Goal: Information Seeking & Learning: Learn about a topic

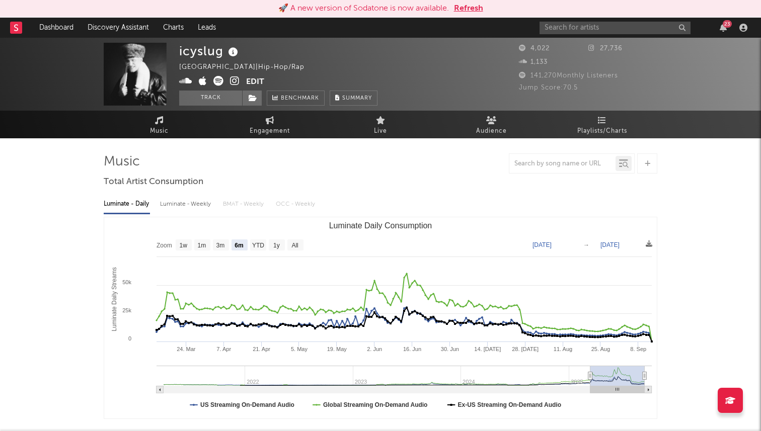
select select "6m"
click at [570, 29] on input "text" at bounding box center [615, 28] width 151 height 13
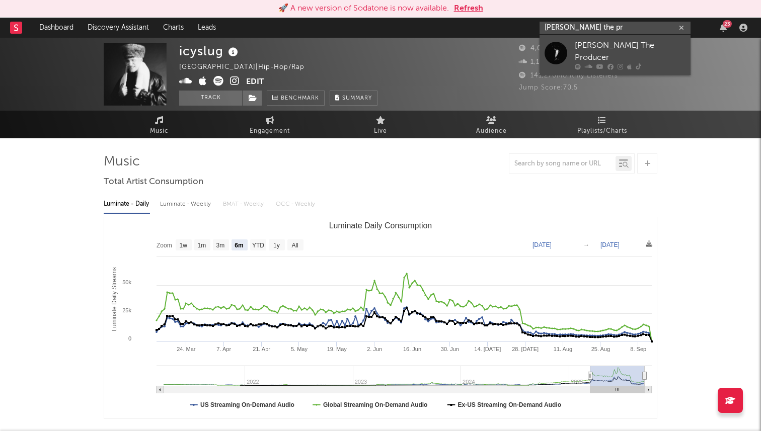
type input "walter the pr"
click at [609, 40] on link "[PERSON_NAME] The Producer" at bounding box center [615, 55] width 151 height 40
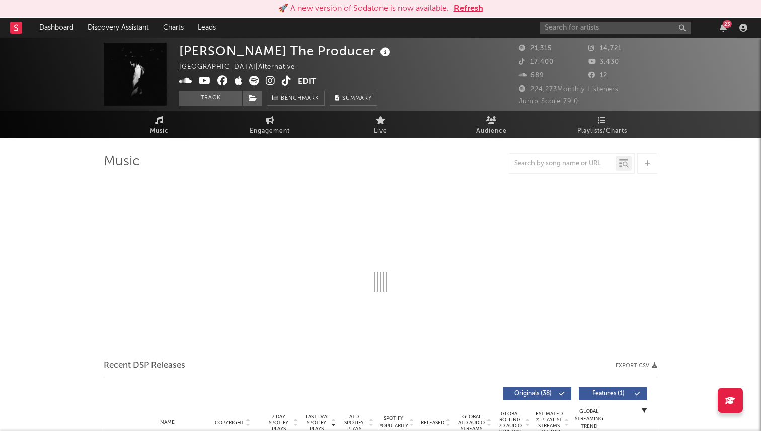
select select "6m"
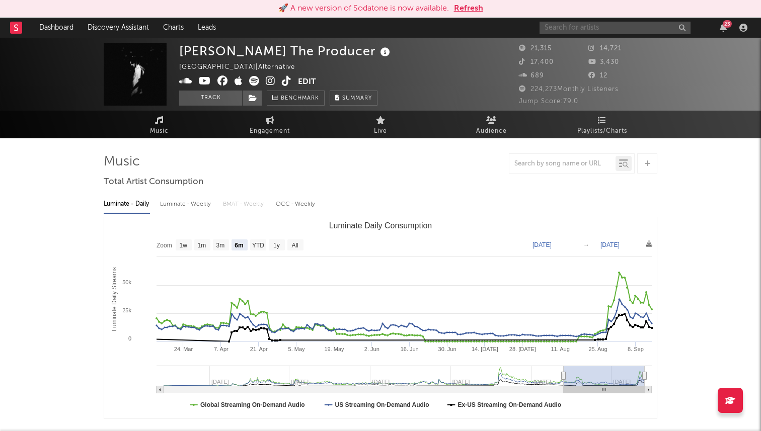
click at [574, 33] on input "text" at bounding box center [615, 28] width 151 height 13
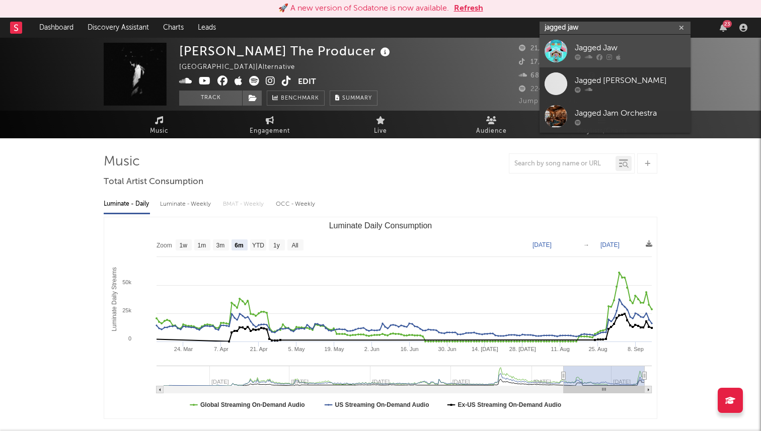
type input "jagged jaw"
click at [589, 45] on div "Jagged Jaw" at bounding box center [630, 48] width 111 height 12
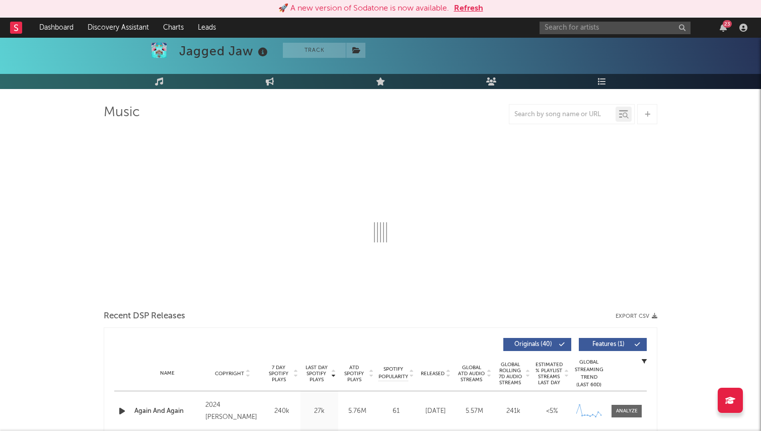
select select "6m"
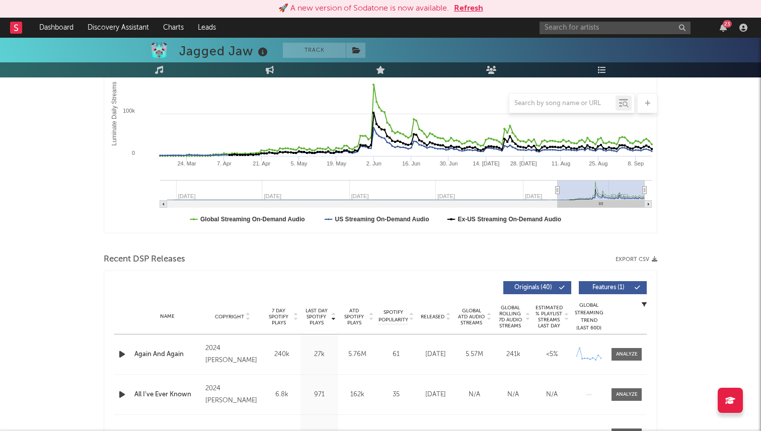
scroll to position [192, 0]
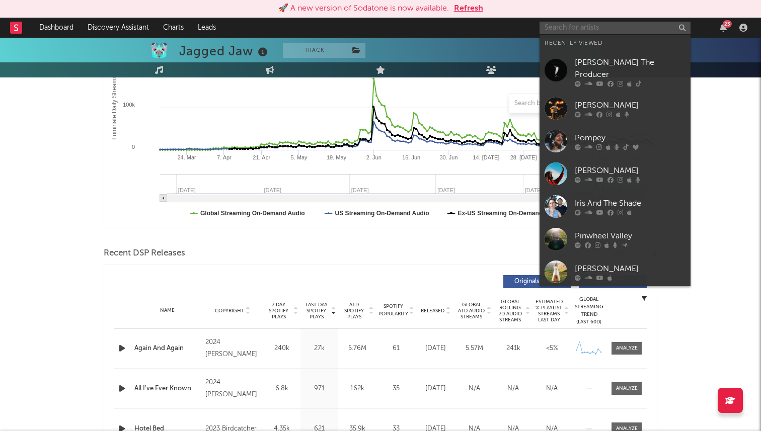
click at [558, 27] on input "text" at bounding box center [615, 28] width 151 height 13
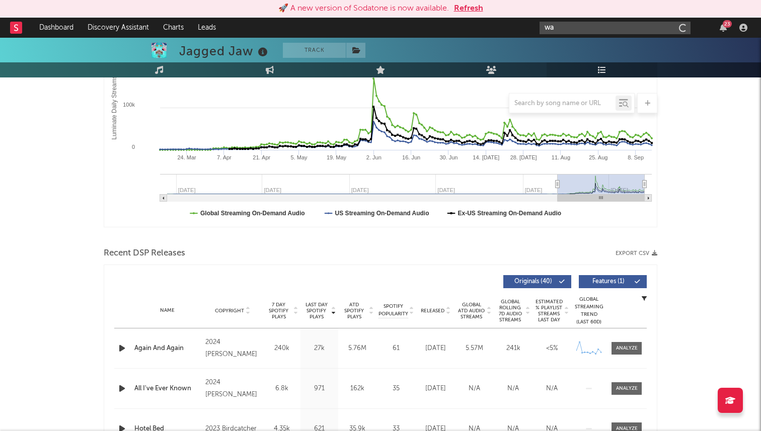
type input "w"
click at [593, 23] on input "text" at bounding box center [615, 28] width 151 height 13
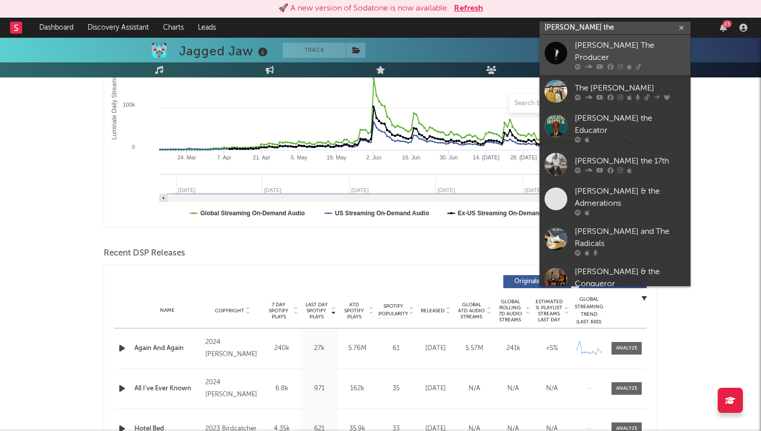
type input "walter the"
click at [613, 43] on div "Walter The Producer" at bounding box center [630, 52] width 111 height 24
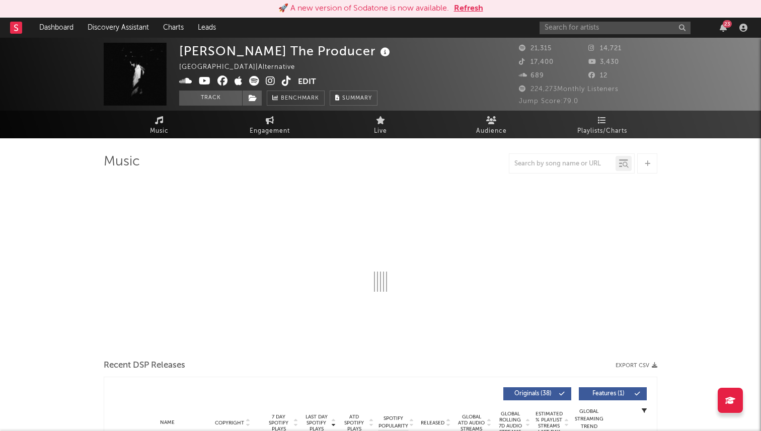
select select "6m"
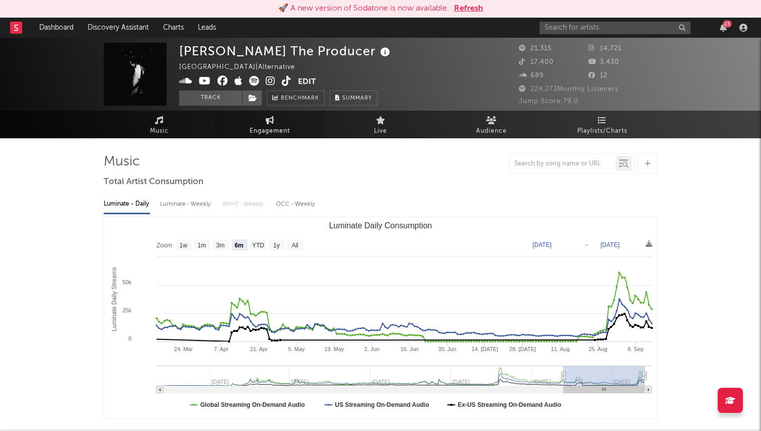
click at [279, 122] on link "Engagement" at bounding box center [269, 125] width 111 height 28
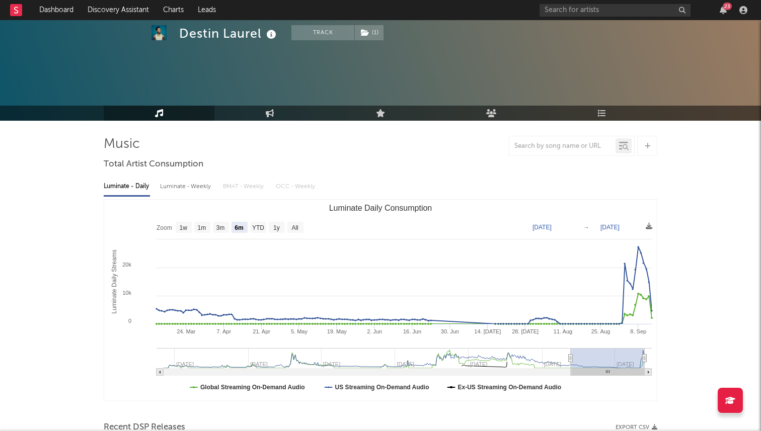
select select "6m"
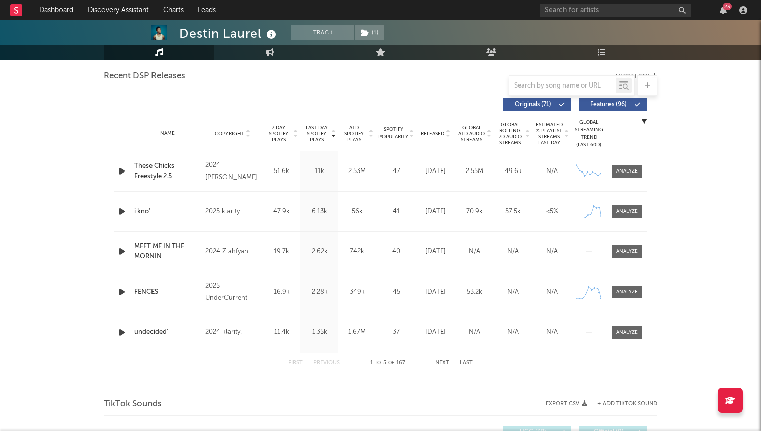
scroll to position [346, 0]
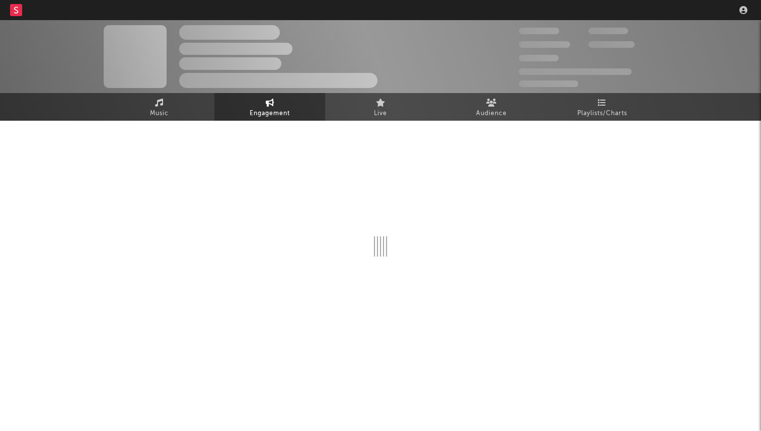
select select "1w"
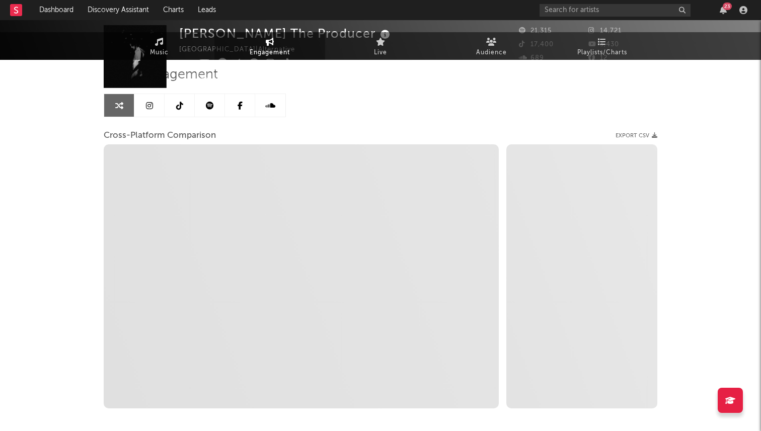
scroll to position [78, 0]
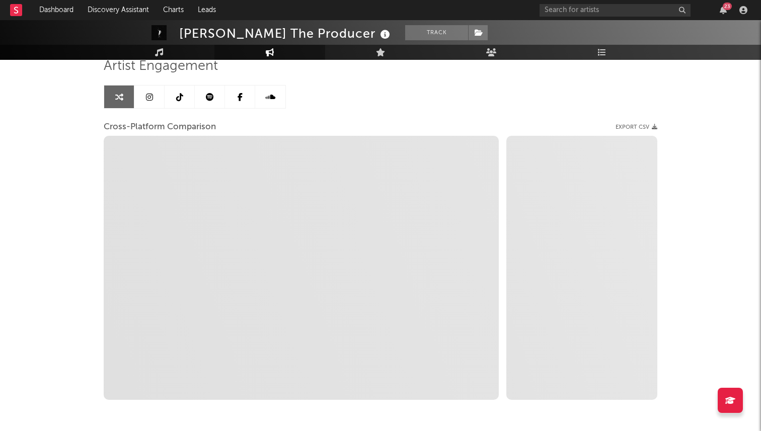
select select "1m"
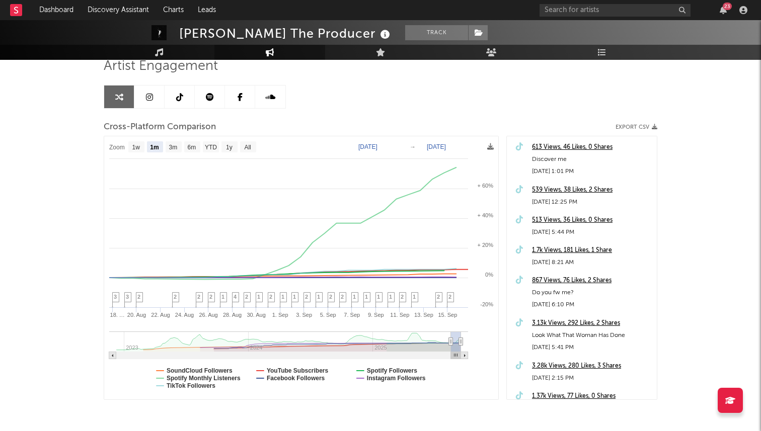
click at [171, 96] on link at bounding box center [180, 97] width 30 height 23
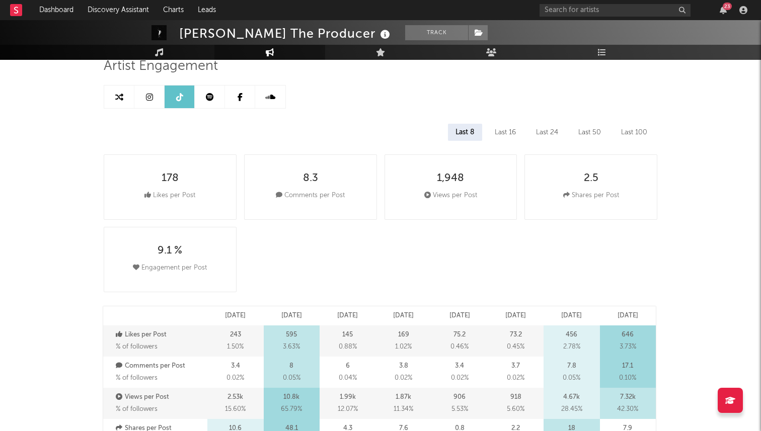
select select "6m"
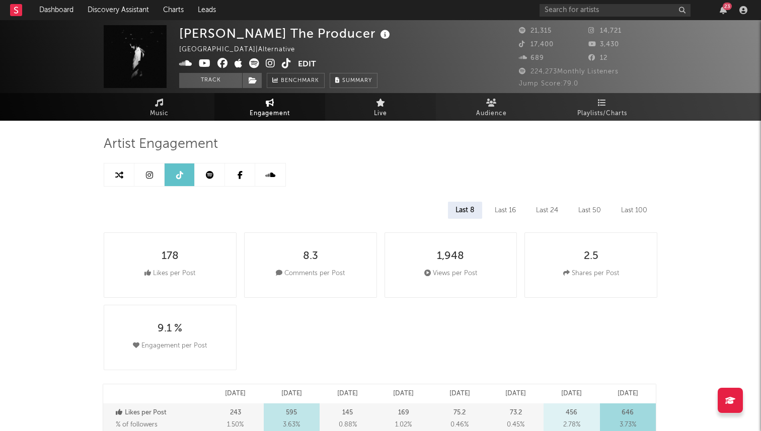
click at [404, 107] on link "Live" at bounding box center [380, 107] width 111 height 28
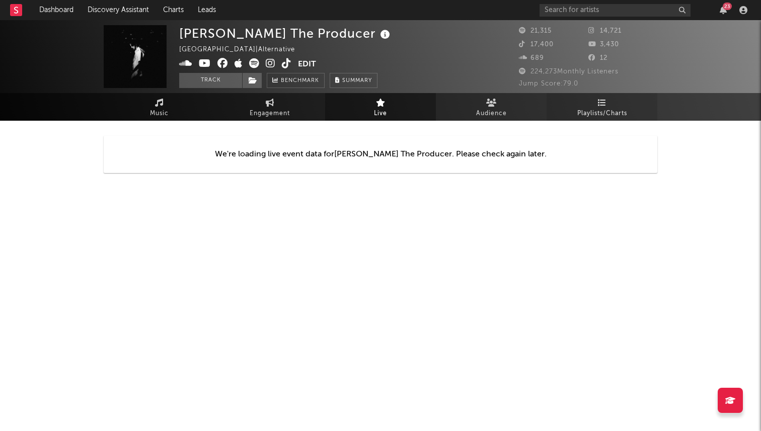
click at [589, 105] on link "Playlists/Charts" at bounding box center [602, 107] width 111 height 28
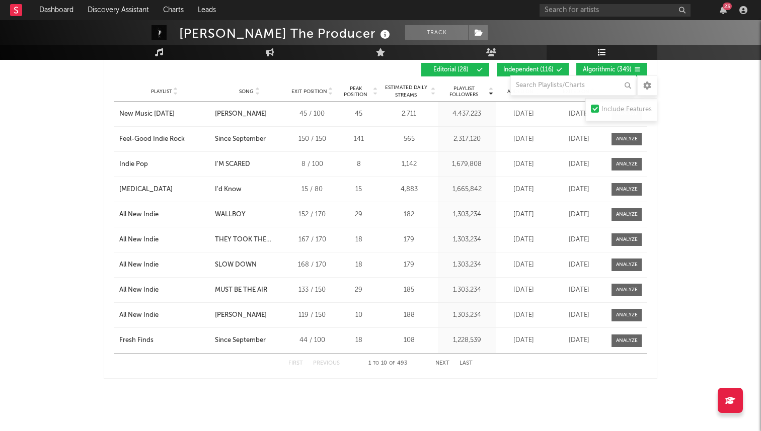
scroll to position [669, 0]
